Goal: Use online tool/utility

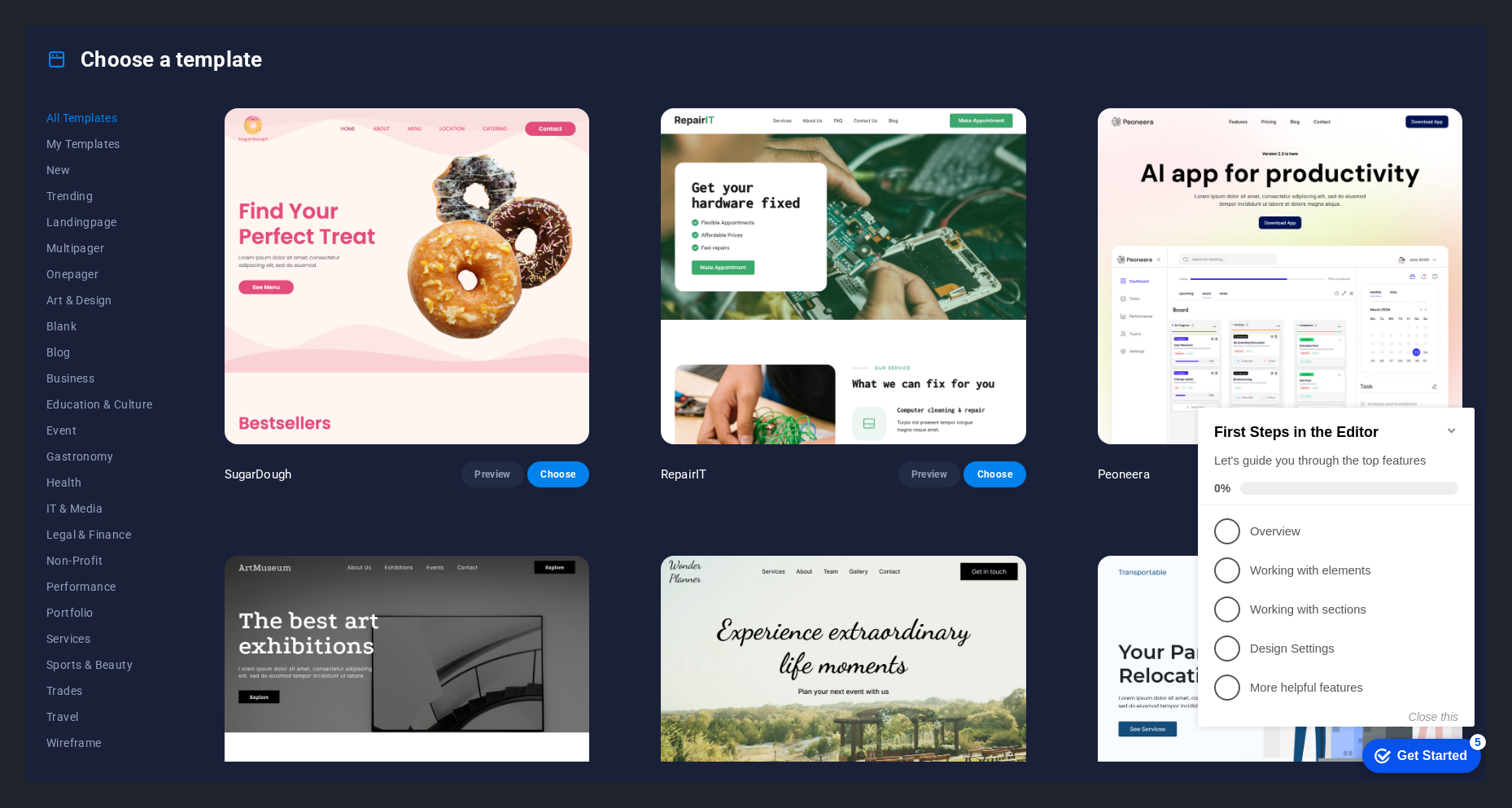
click at [1451, 424] on icon "Minimize checklist" at bounding box center [1450, 430] width 13 height 13
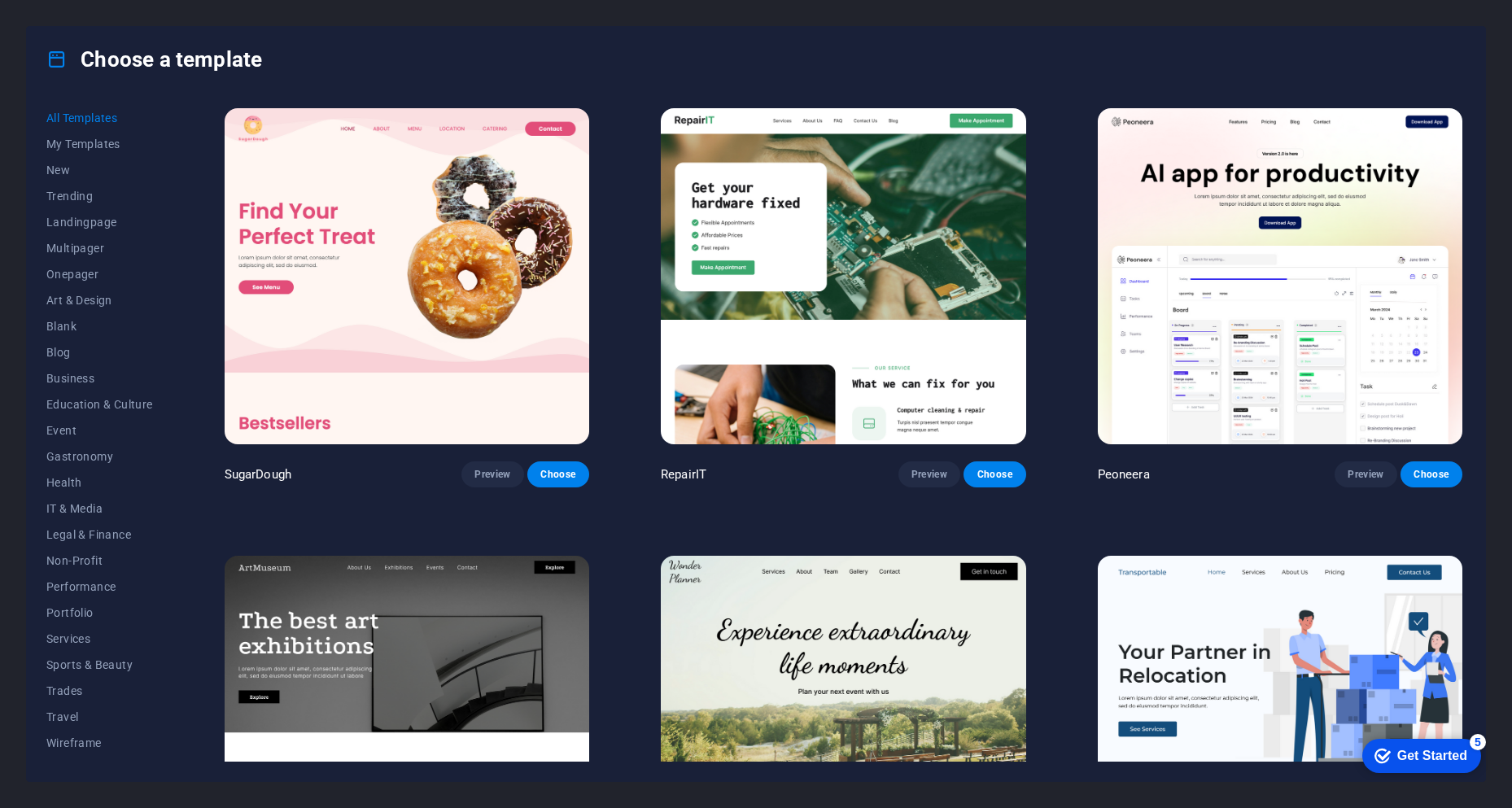
click at [937, 276] on img at bounding box center [842, 276] width 365 height 336
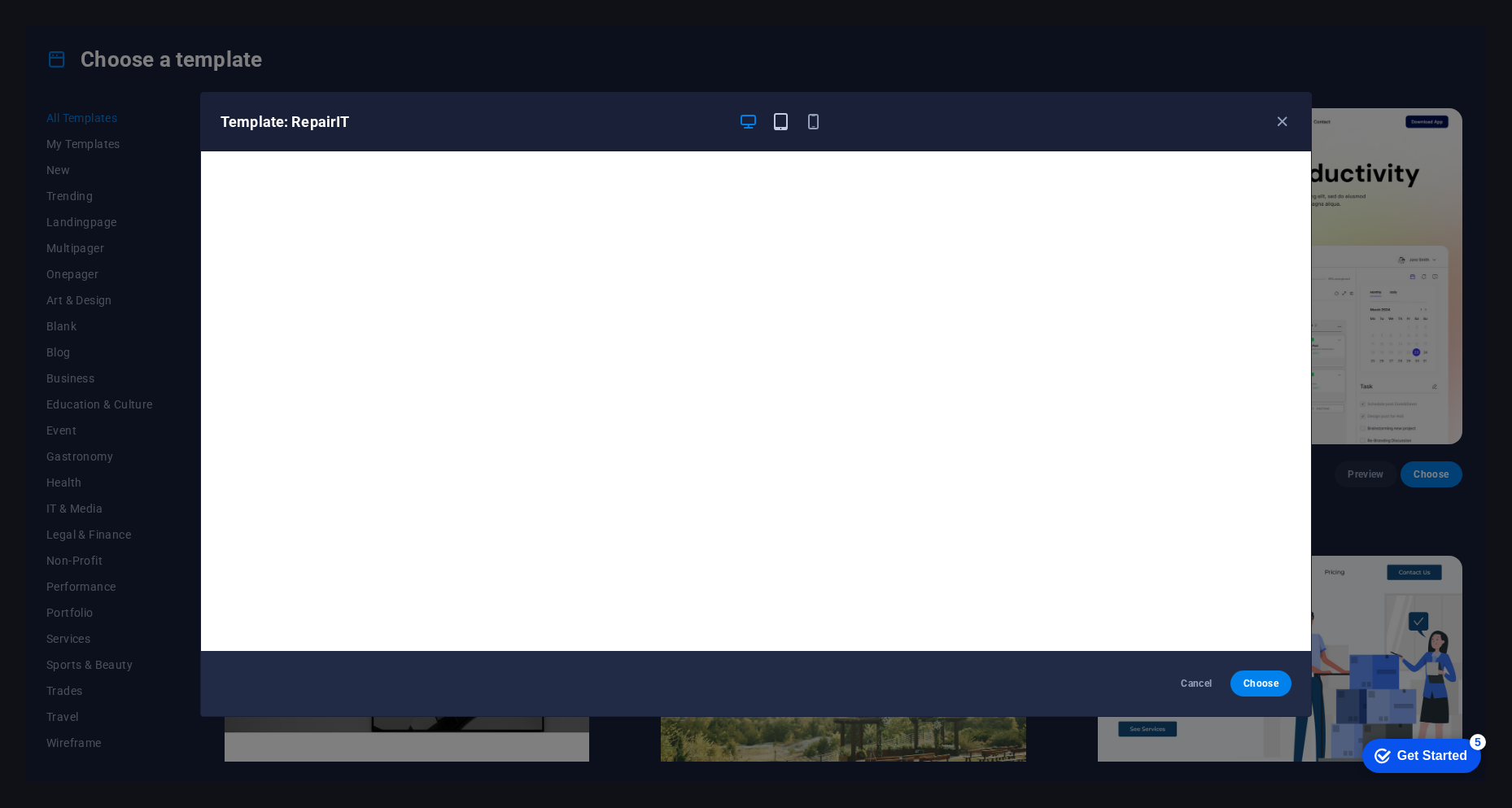
click at [782, 122] on icon "button" at bounding box center [780, 121] width 19 height 19
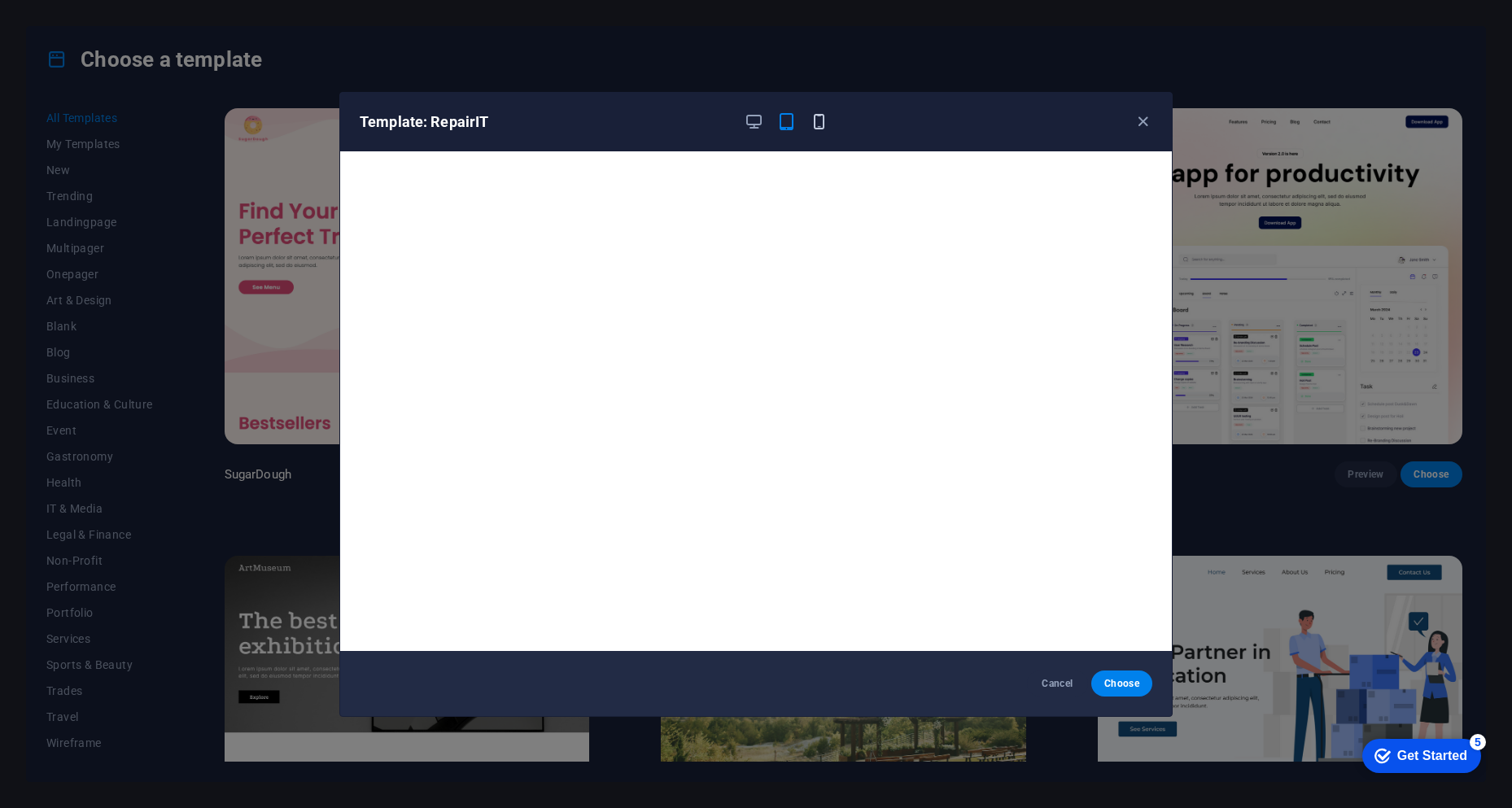
click at [820, 129] on icon "button" at bounding box center [819, 121] width 19 height 19
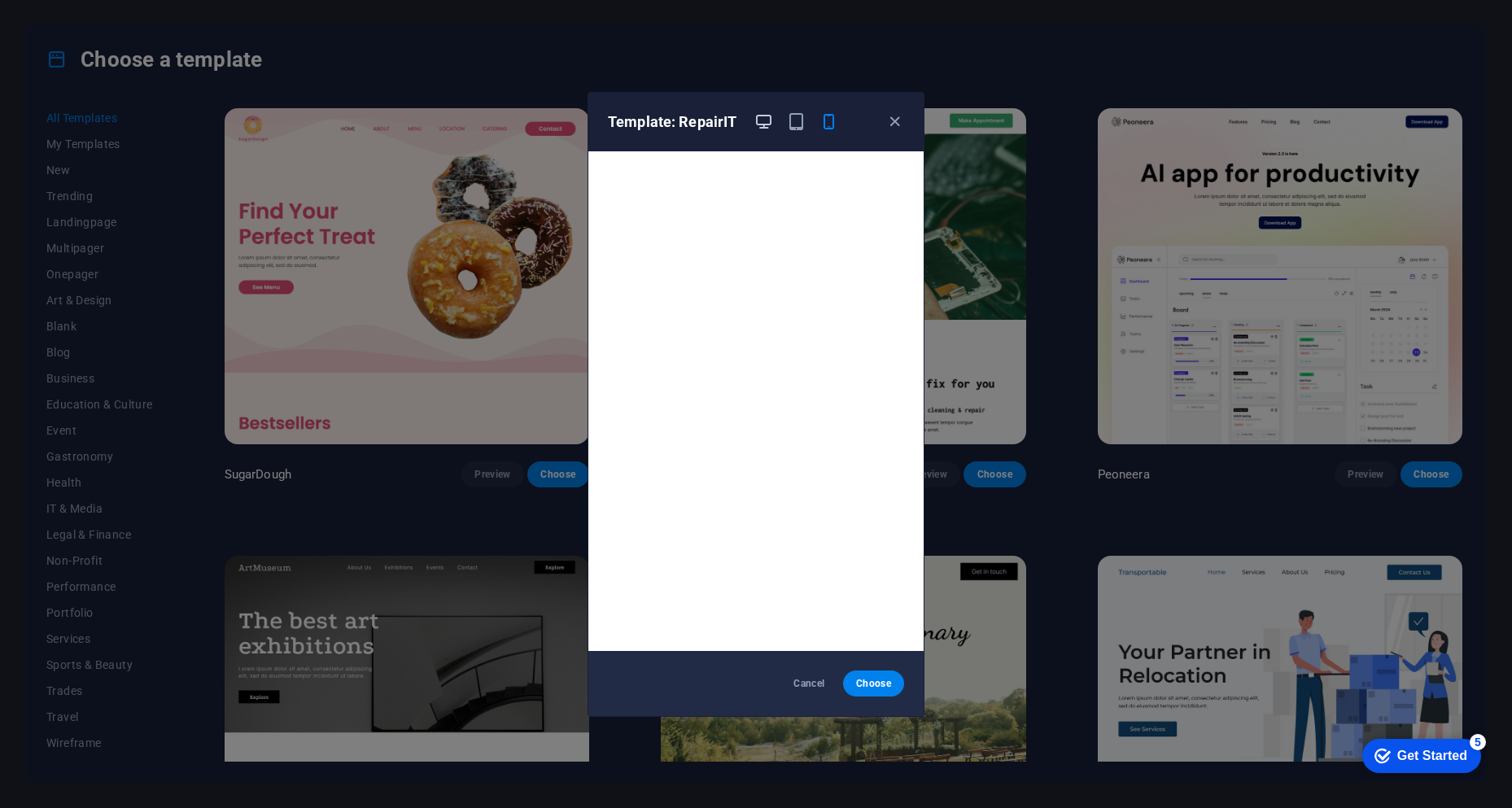
click at [760, 123] on icon "button" at bounding box center [763, 121] width 19 height 19
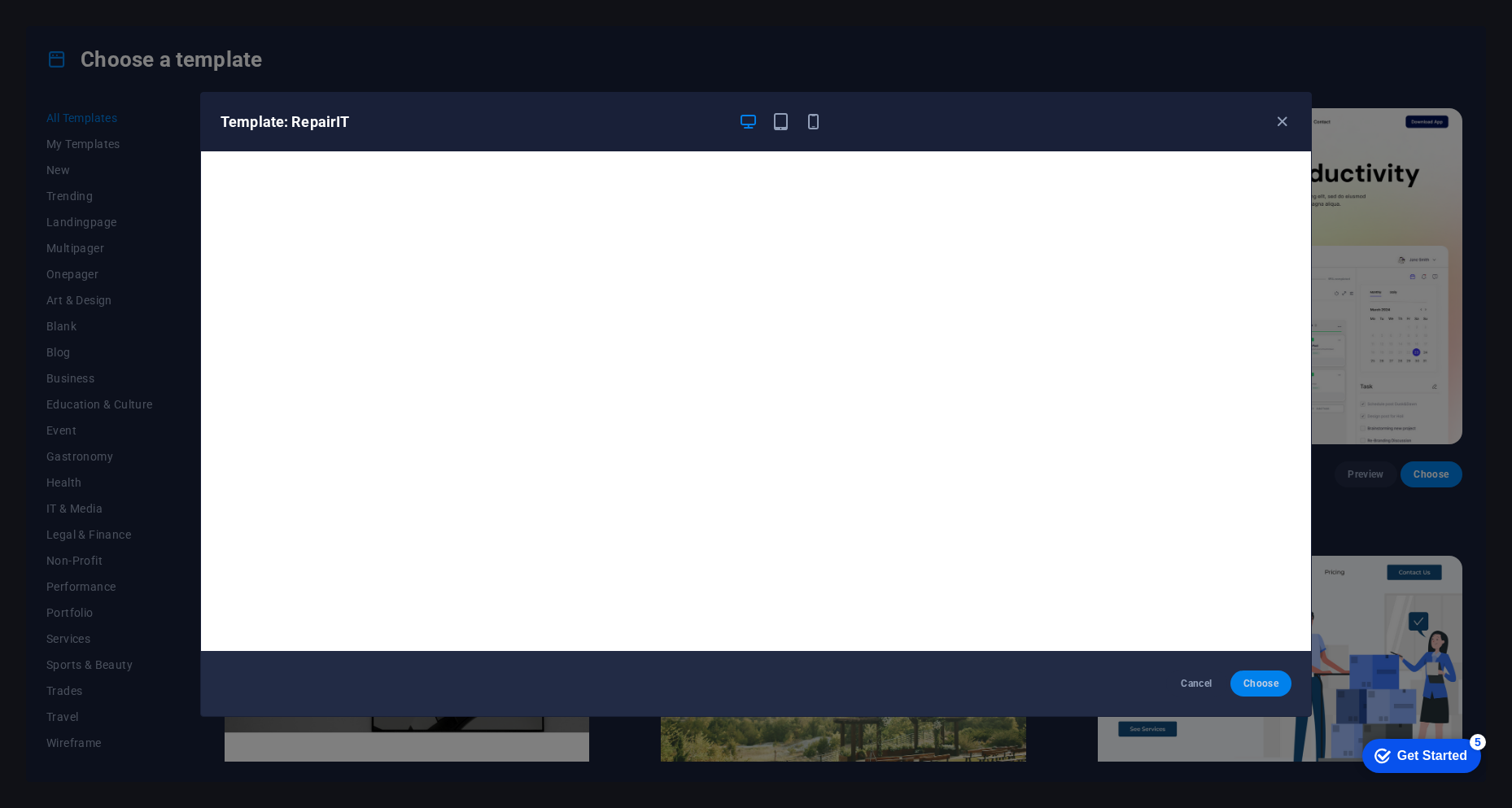
click at [1243, 681] on span "Choose" at bounding box center [1260, 683] width 35 height 13
